Goal: Transaction & Acquisition: Book appointment/travel/reservation

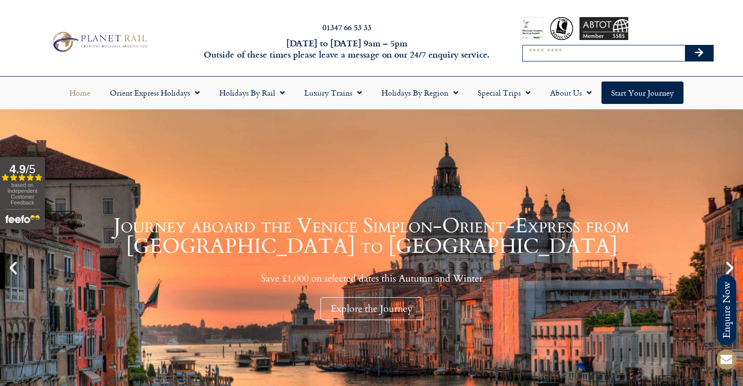
click at [569, 55] on input "Search" at bounding box center [604, 53] width 162 height 16
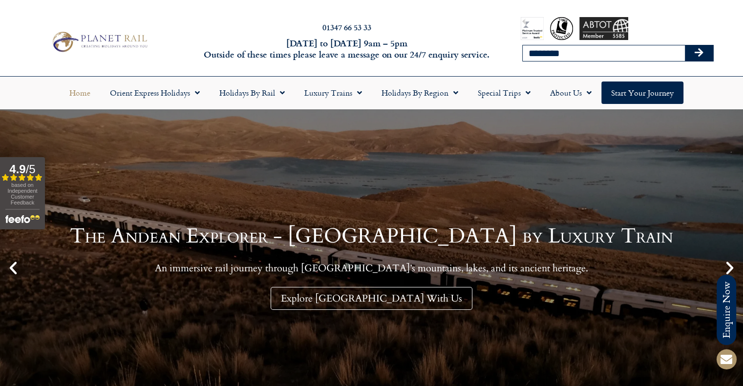
type input "********"
click at [685, 45] on button "Search" at bounding box center [699, 53] width 28 height 16
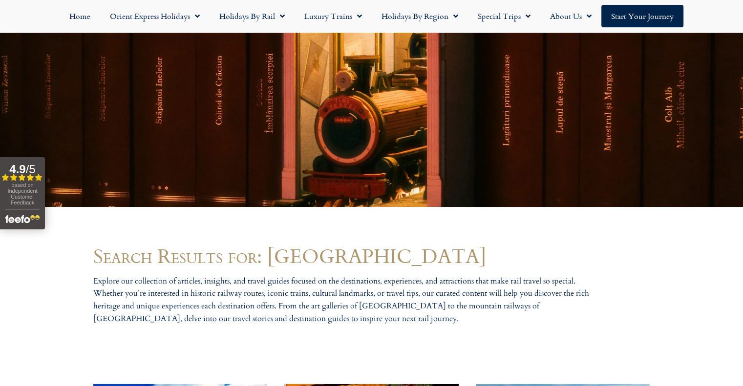
scroll to position [537, 0]
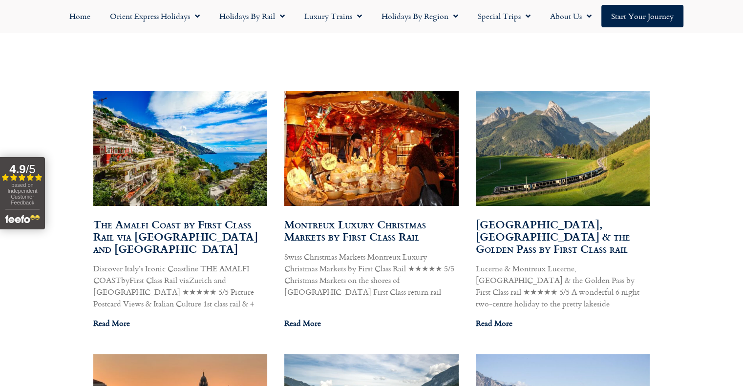
click at [327, 231] on link "Montreux Luxury Christmas Markets by First Class Rail" at bounding box center [355, 230] width 142 height 28
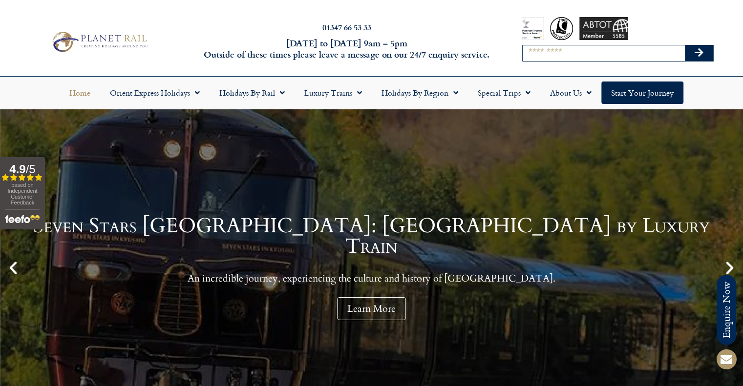
click at [579, 53] on input "Search" at bounding box center [604, 53] width 162 height 16
click at [685, 45] on button "Search" at bounding box center [699, 53] width 28 height 16
type input "********"
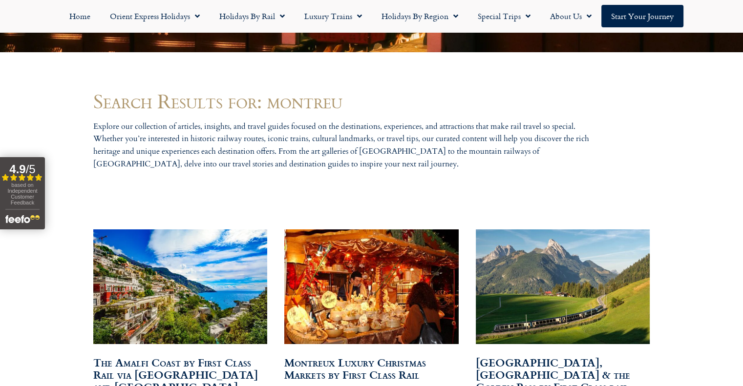
scroll to position [440, 0]
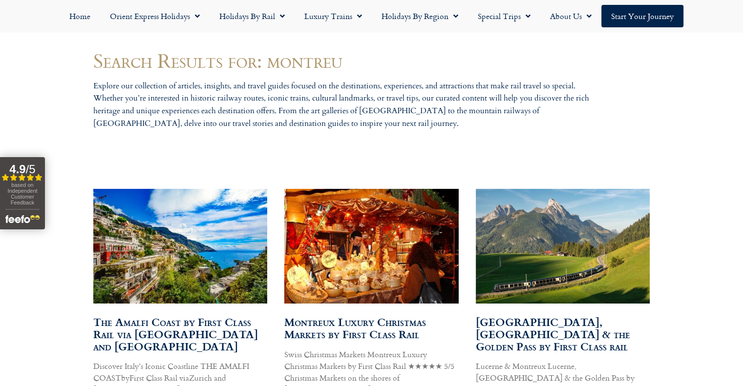
click at [369, 326] on link "Montreux Luxury Christmas Markets by First Class Rail" at bounding box center [355, 328] width 142 height 28
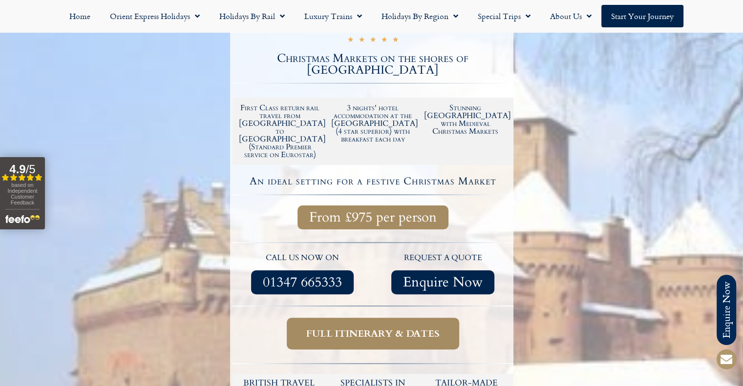
scroll to position [195, 0]
